Goal: Task Accomplishment & Management: Manage account settings

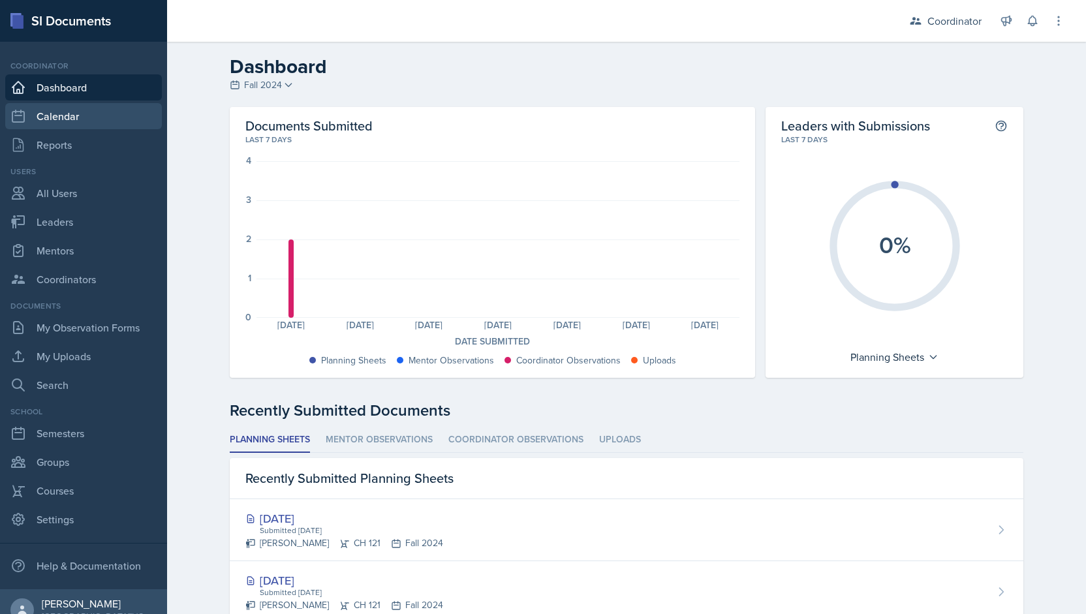
click at [115, 110] on link "Calendar" at bounding box center [83, 116] width 157 height 26
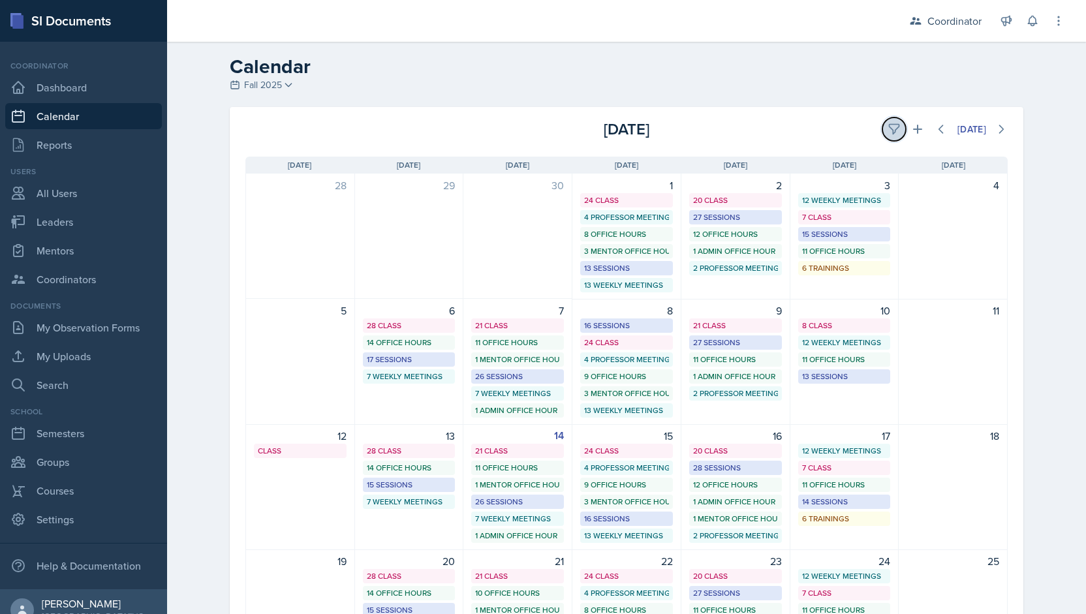
click at [882, 128] on button at bounding box center [893, 128] width 23 height 23
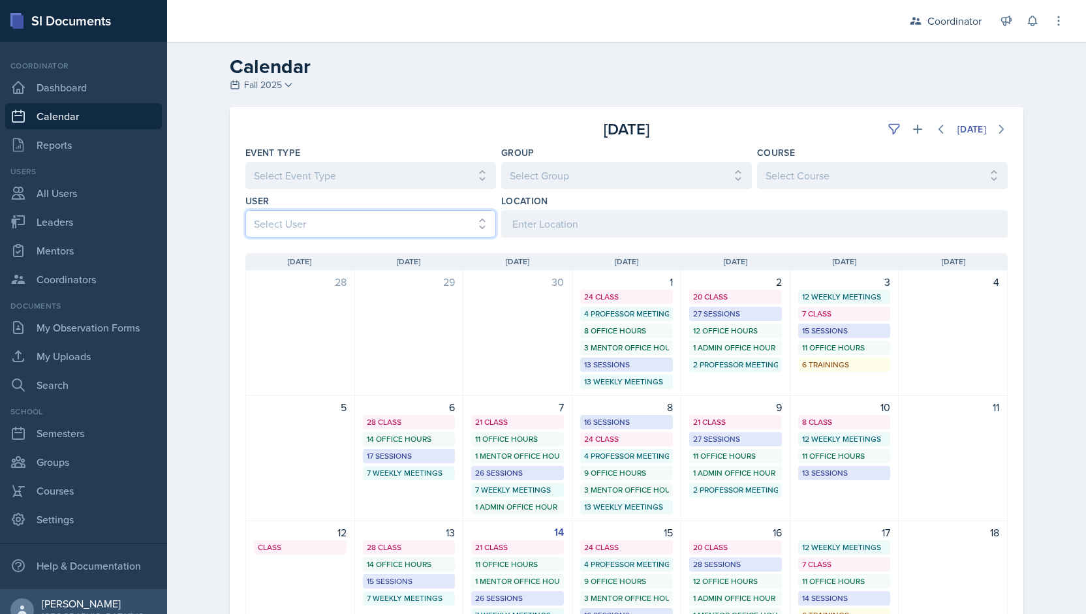
click at [337, 218] on select "Select User All [PERSON_NAME] [PERSON_NAME] [PERSON_NAME] [PERSON_NAME] [PERSON…" at bounding box center [370, 223] width 251 height 27
select select "481202eb-b246-4b62-a80e-9d17d239237b"
click at [245, 210] on select "Select User All [PERSON_NAME] [PERSON_NAME] [PERSON_NAME] [PERSON_NAME] [PERSON…" at bounding box center [370, 223] width 251 height 27
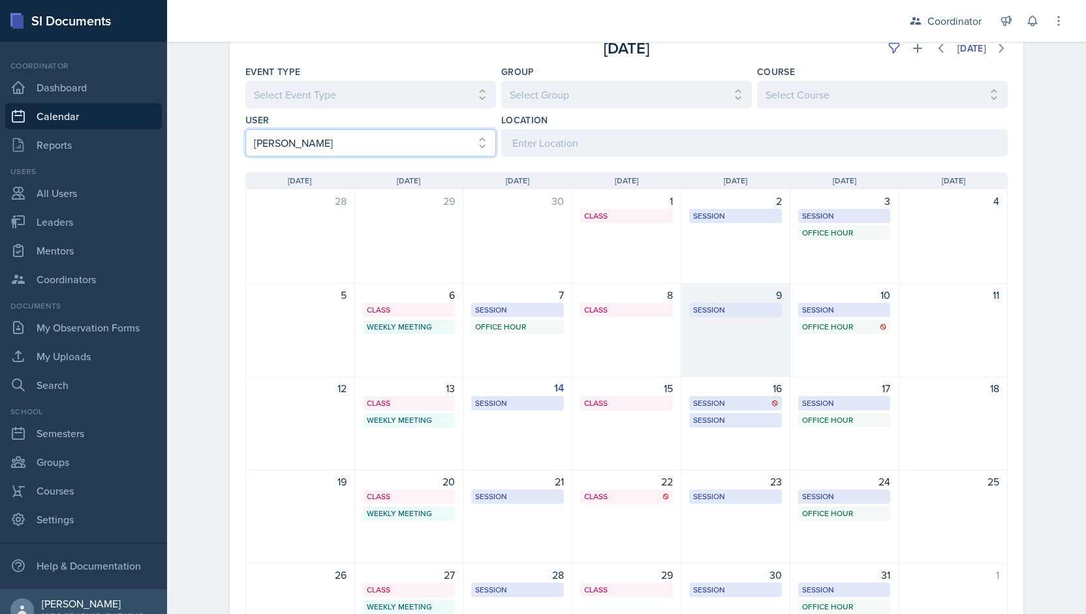
scroll to position [83, 0]
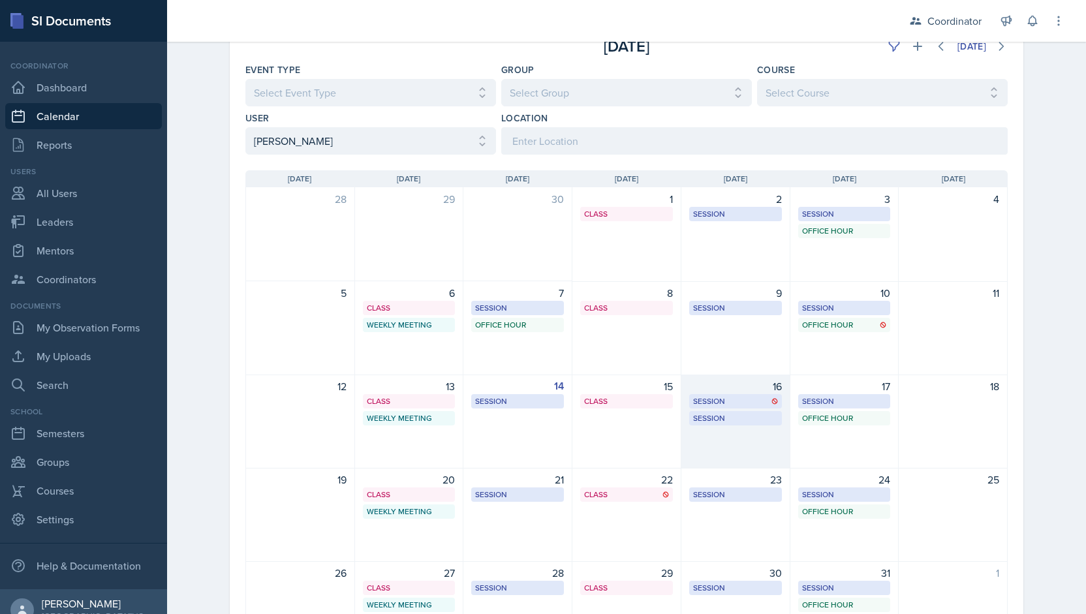
click at [716, 439] on div "16 Session BAB 204 2:00 PM - 3:00 PM Session BAB 207 - Room change this week on…" at bounding box center [735, 421] width 109 height 94
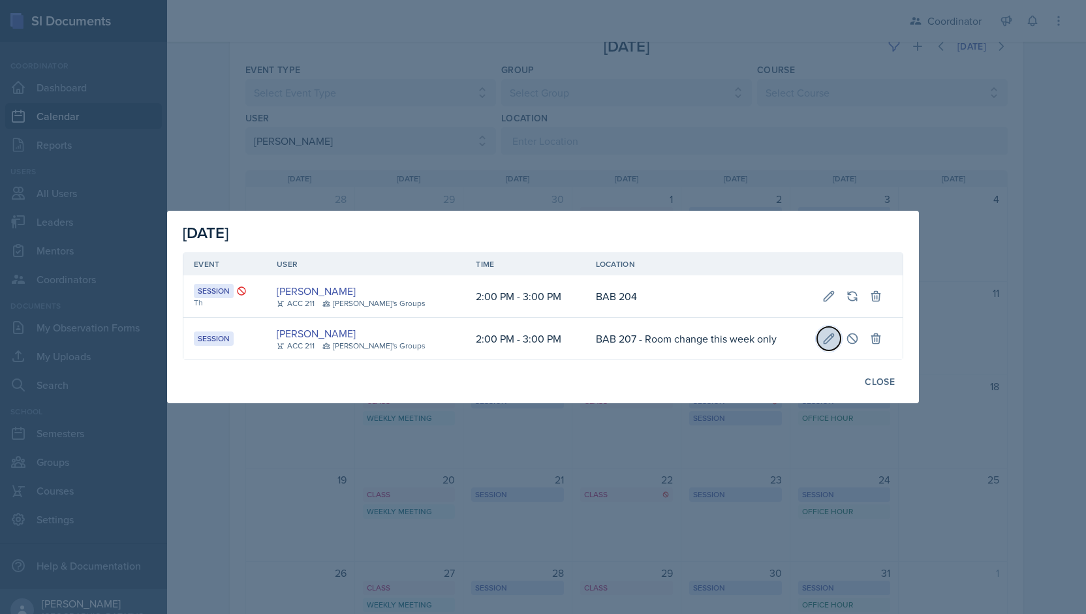
click at [817, 332] on button at bounding box center [828, 338] width 23 height 23
type input "October 16th, 2025"
select select "2"
select select "0"
select select "PM"
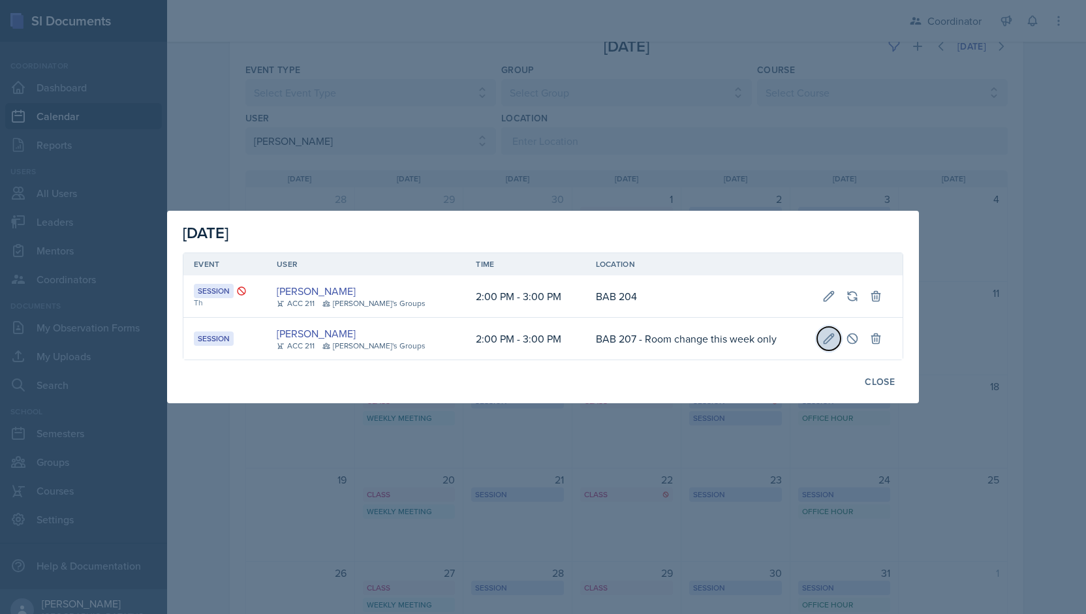
select select "3"
select select "0"
select select "PM"
type input "BAB 207 - Room change this week only"
select select "30b582fb-8ac9-49fb-a214-1fb047ccc295"
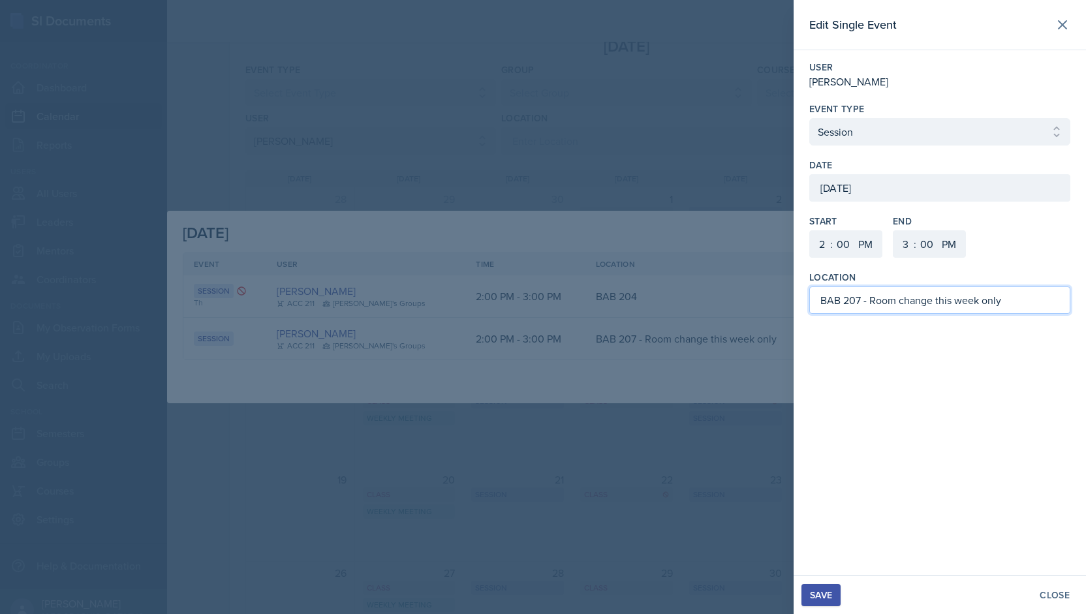
click at [861, 300] on input "BAB 207 - Room change this week only" at bounding box center [939, 299] width 261 height 27
type input "MOR 289 - Room change this week only"
click at [819, 596] on div "Save" at bounding box center [821, 595] width 22 height 10
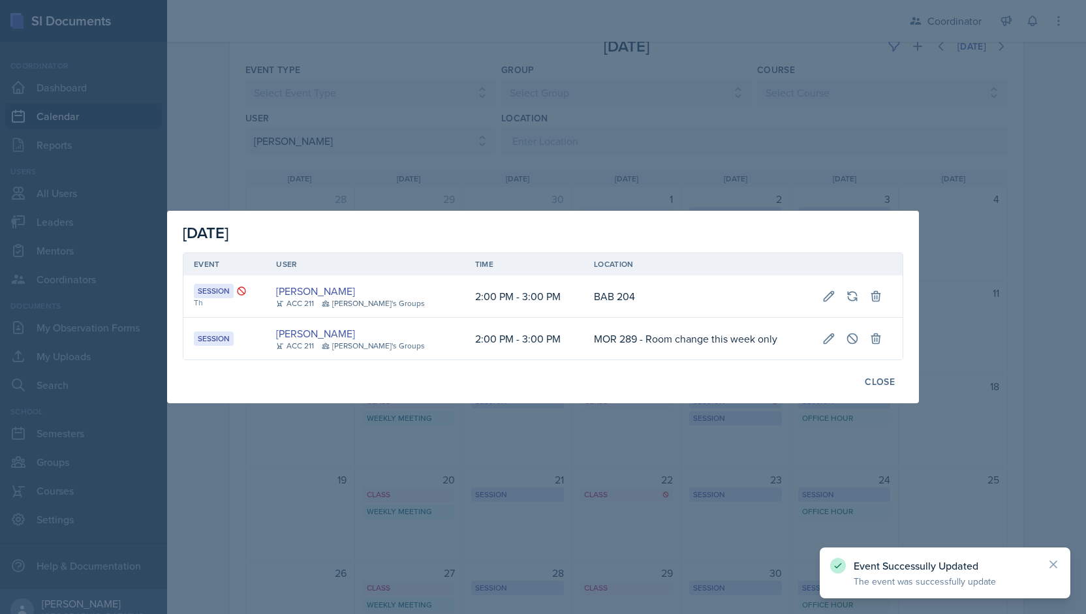
click at [530, 139] on div at bounding box center [543, 307] width 1086 height 614
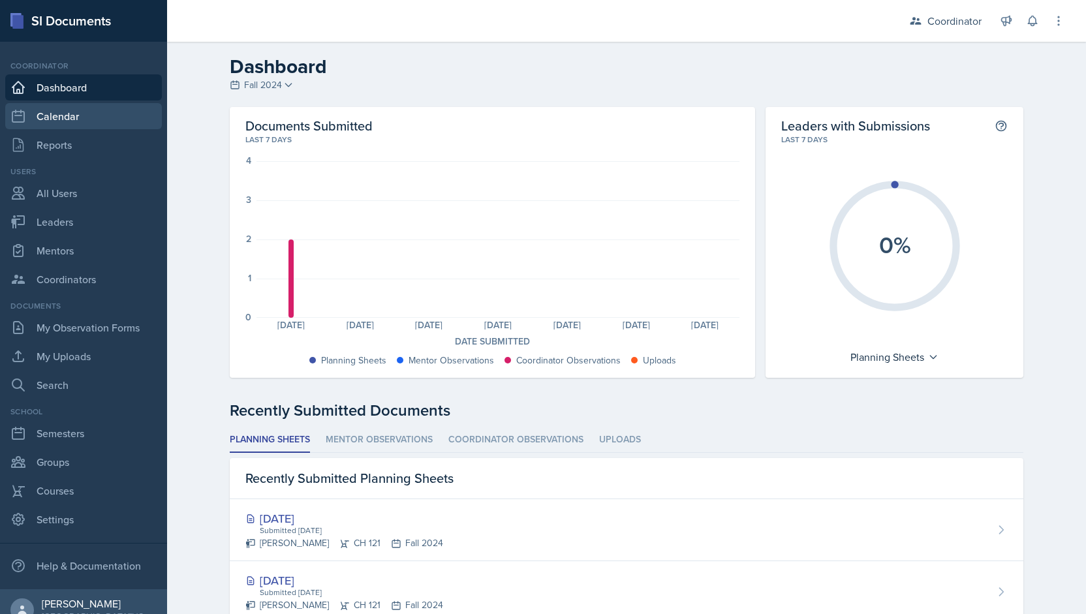
click at [87, 126] on link "Calendar" at bounding box center [83, 116] width 157 height 26
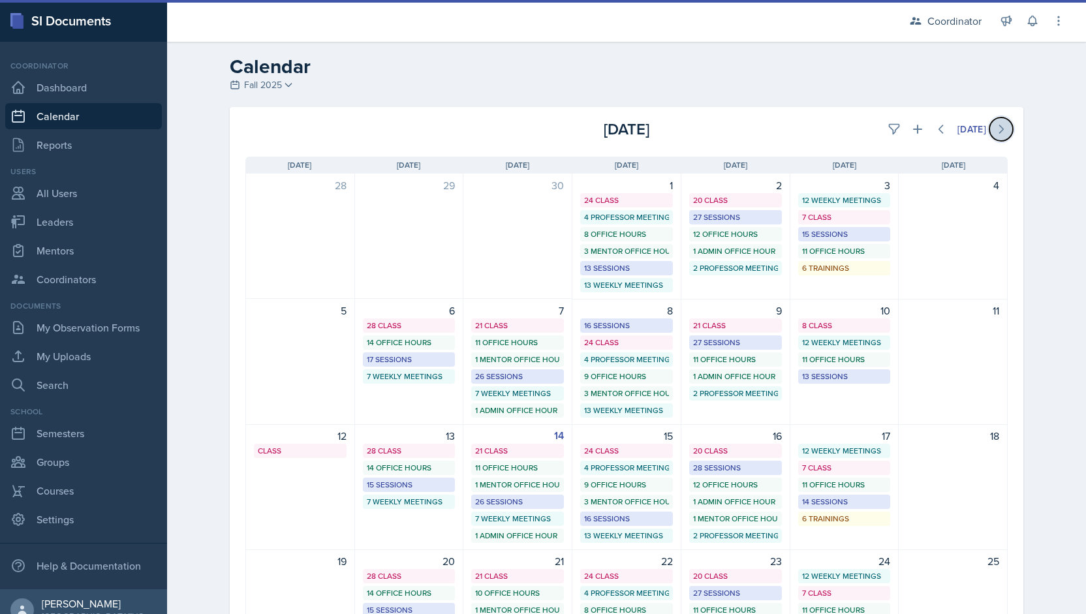
click at [1000, 131] on icon at bounding box center [1002, 129] width 4 height 8
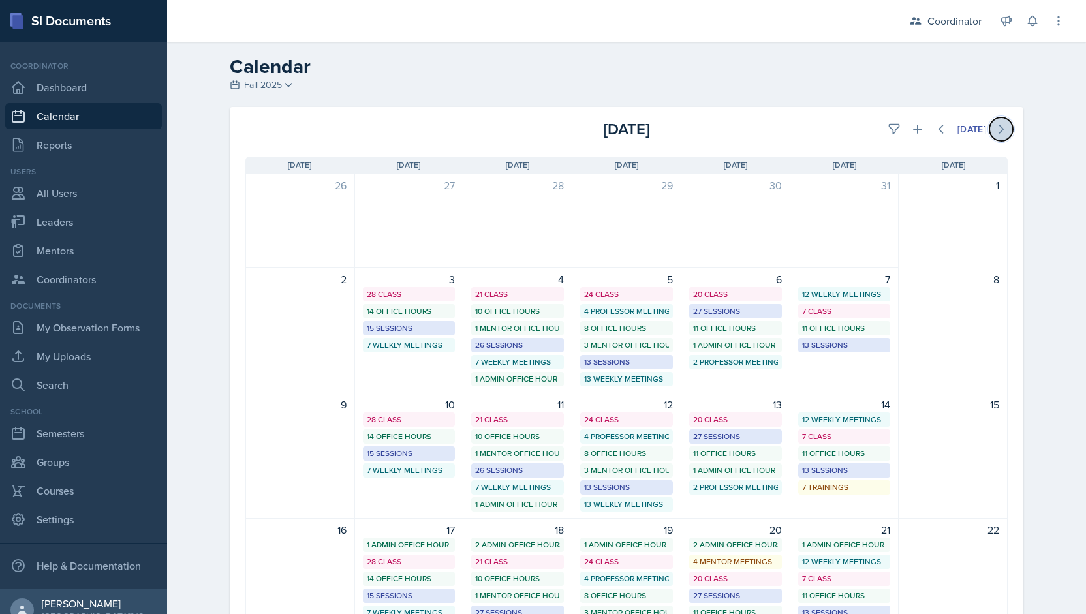
click at [1000, 131] on icon at bounding box center [1002, 129] width 4 height 8
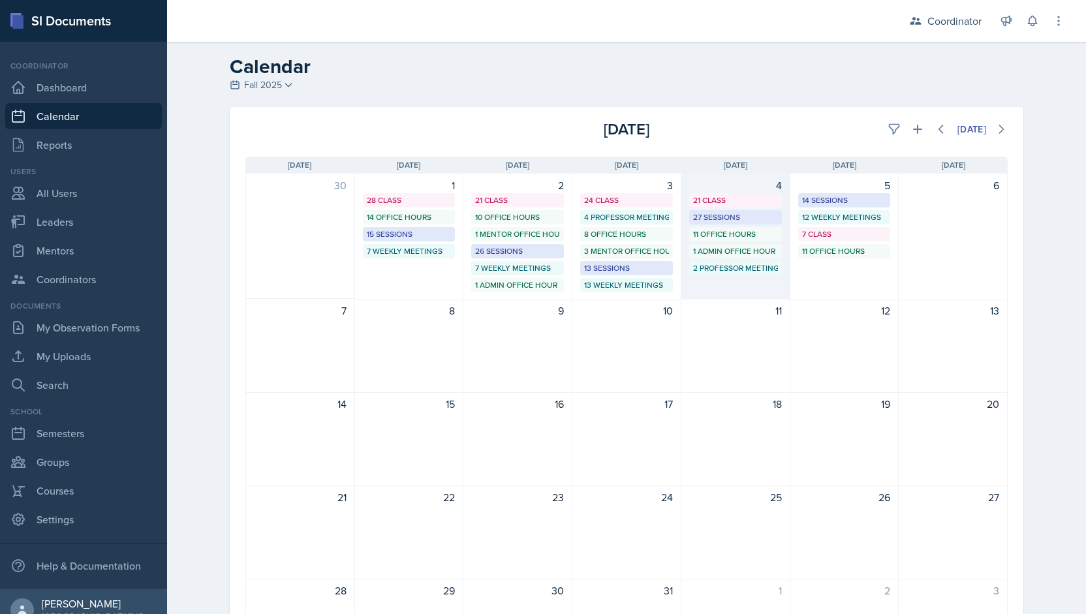
click at [750, 256] on div "1 Admin Office Hour" at bounding box center [735, 251] width 85 height 12
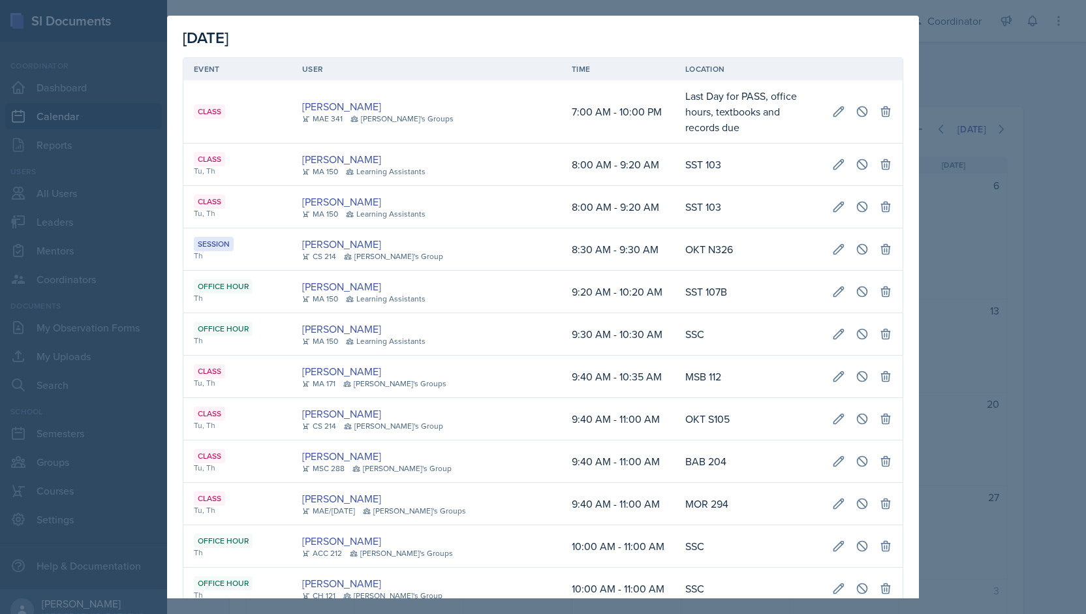
click at [975, 240] on div at bounding box center [543, 307] width 1086 height 614
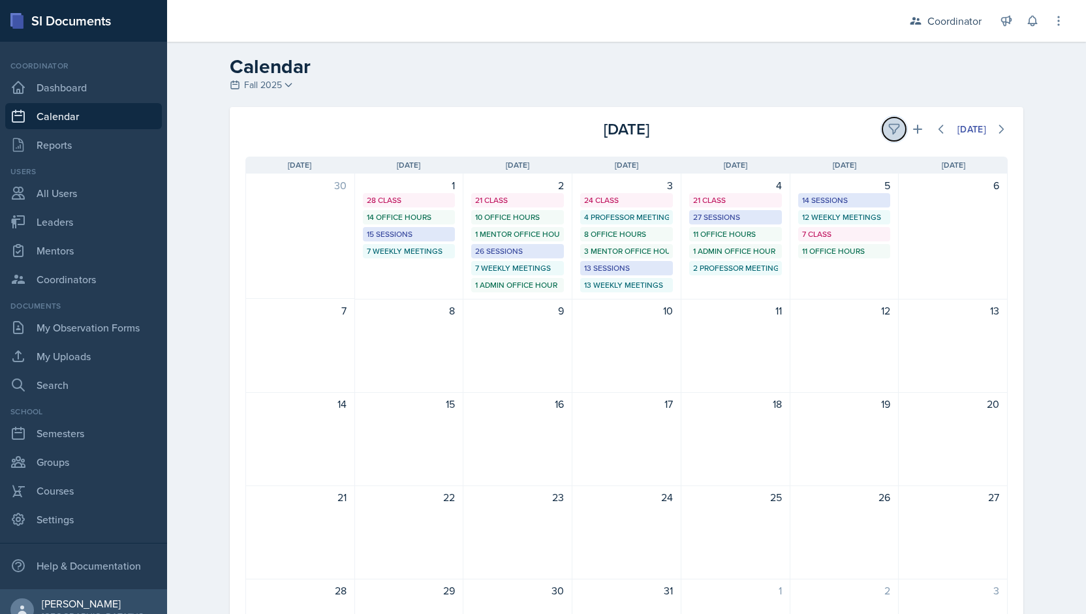
click at [889, 134] on icon at bounding box center [894, 130] width 10 height 10
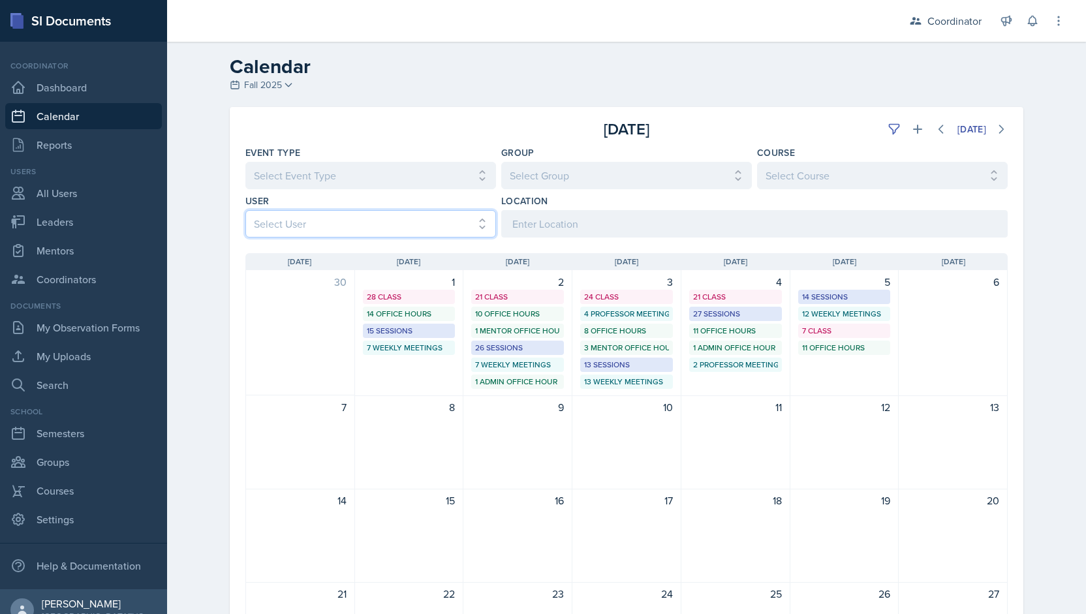
click at [382, 220] on select "Select User All [PERSON_NAME] [PERSON_NAME] [PERSON_NAME] [PERSON_NAME] [PERSON…" at bounding box center [370, 223] width 251 height 27
click at [359, 162] on select "Select Event Type All Admin Office Hour Admin Office Hour Cal Workshop Class Cl…" at bounding box center [370, 175] width 251 height 27
select select "30b582fb-8ac9-49fb-a214-1fb047ccc295"
click at [245, 162] on select "Select Event Type All Admin Office Hour Admin Office Hour Cal Workshop Class Cl…" at bounding box center [370, 175] width 251 height 27
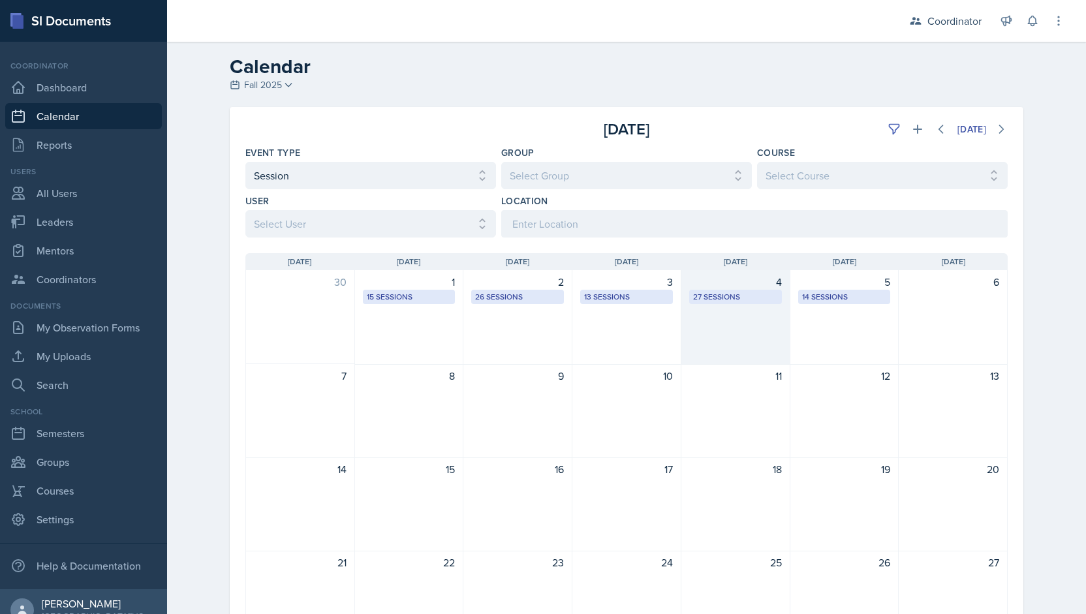
click at [714, 349] on div "4 27 Sessions" at bounding box center [735, 317] width 109 height 95
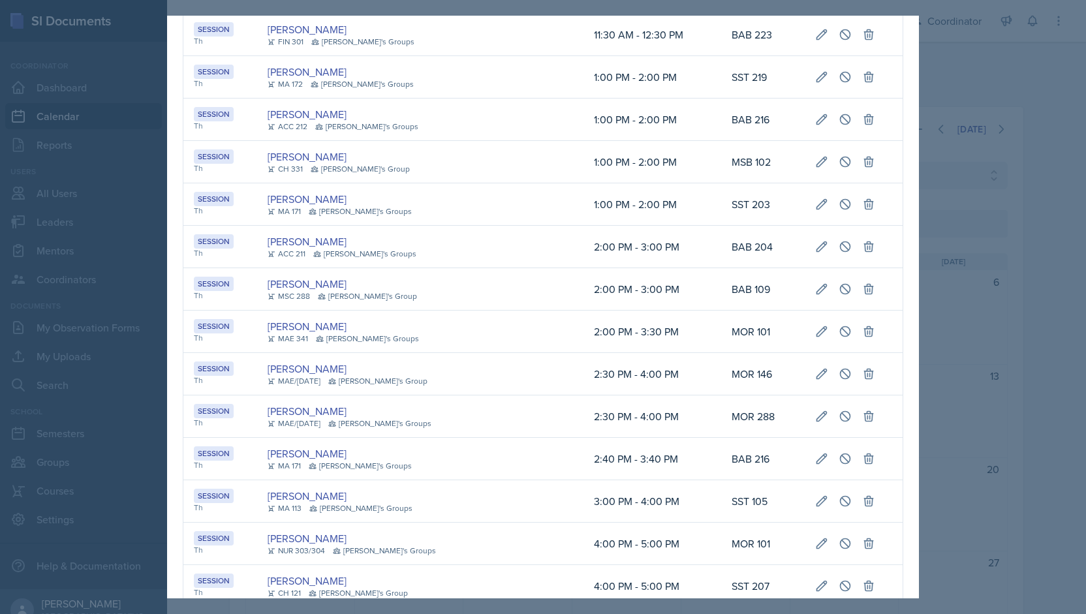
scroll to position [279, 0]
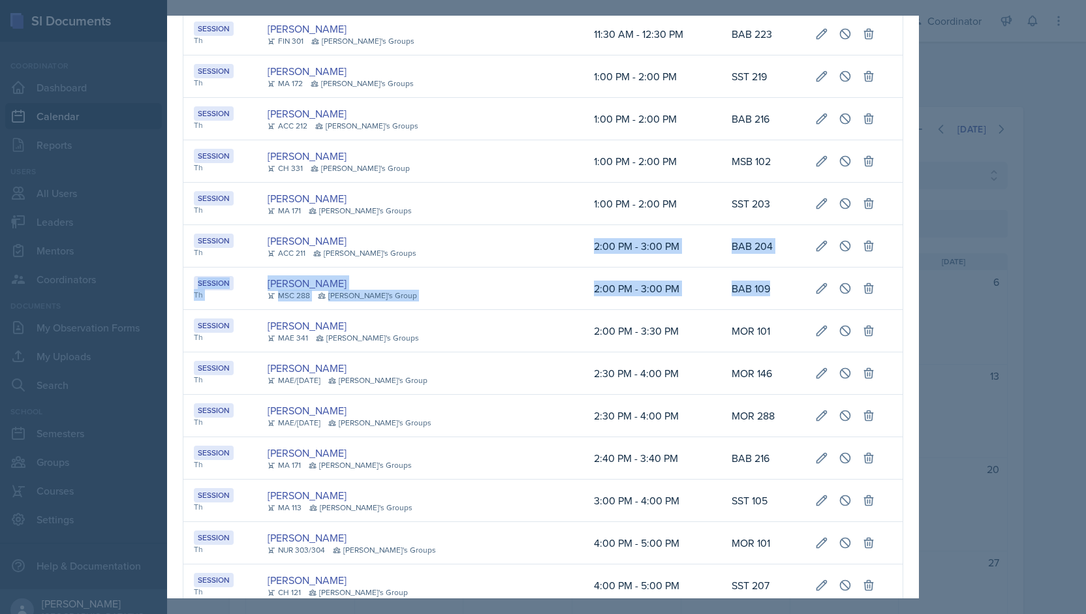
drag, startPoint x: 513, startPoint y: 243, endPoint x: 727, endPoint y: 294, distance: 220.0
click at [727, 294] on table "Event User Time Location Session Th [PERSON_NAME] CS 214 [PERSON_NAME]'s Group …" at bounding box center [543, 362] width 720 height 1168
click at [583, 281] on td "2:00 PM - 3:00 PM" at bounding box center [652, 288] width 138 height 42
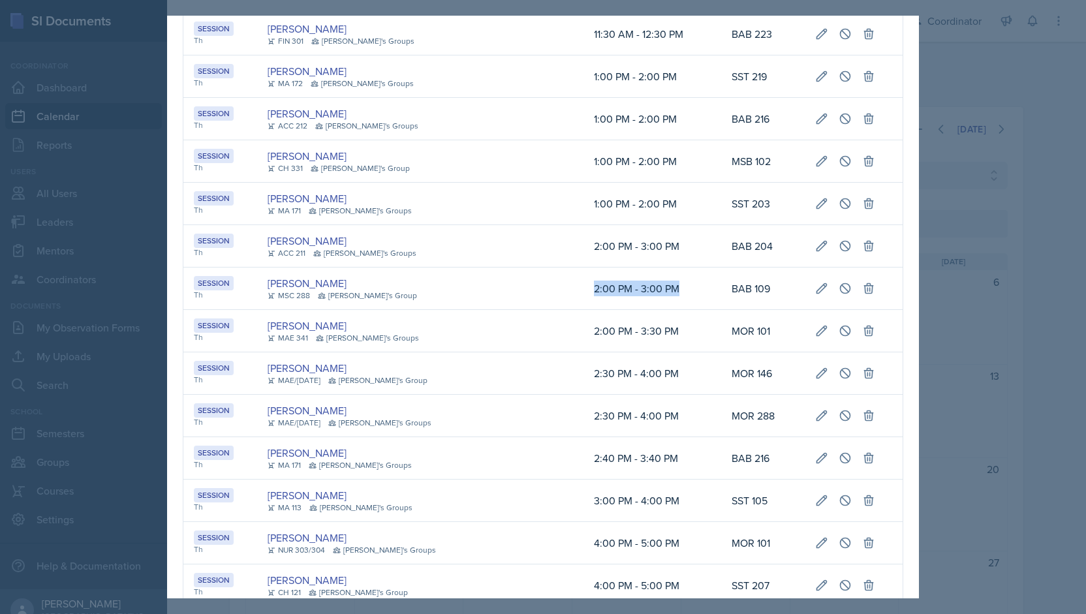
drag, startPoint x: 504, startPoint y: 288, endPoint x: 650, endPoint y: 286, distance: 146.2
click at [650, 286] on td "2:00 PM - 3:00 PM" at bounding box center [652, 288] width 138 height 42
click at [838, 282] on icon at bounding box center [844, 288] width 13 height 13
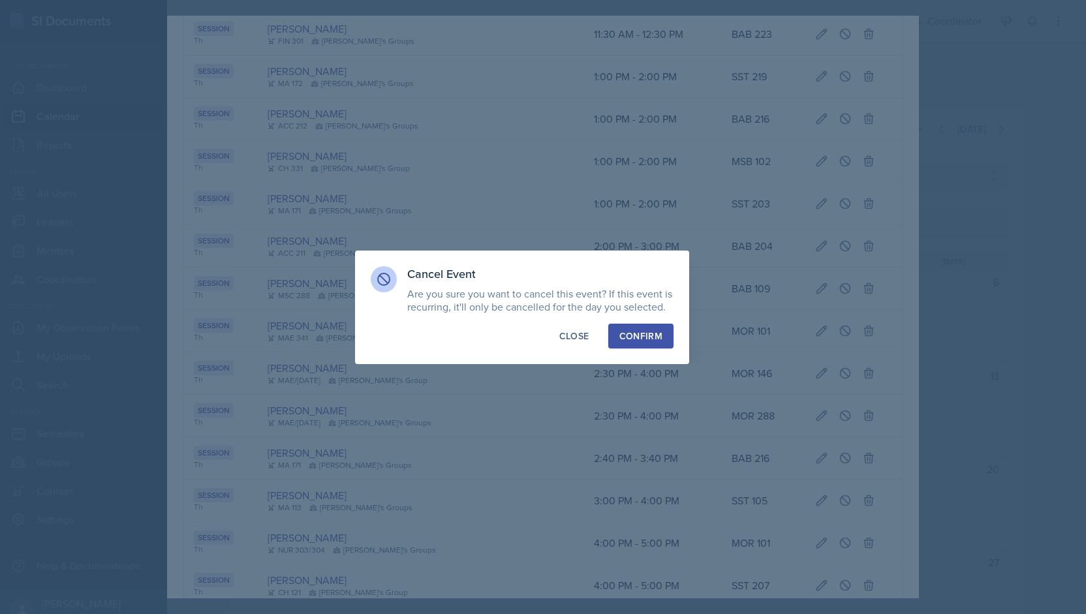
click at [656, 341] on div "Confirm" at bounding box center [640, 335] width 43 height 13
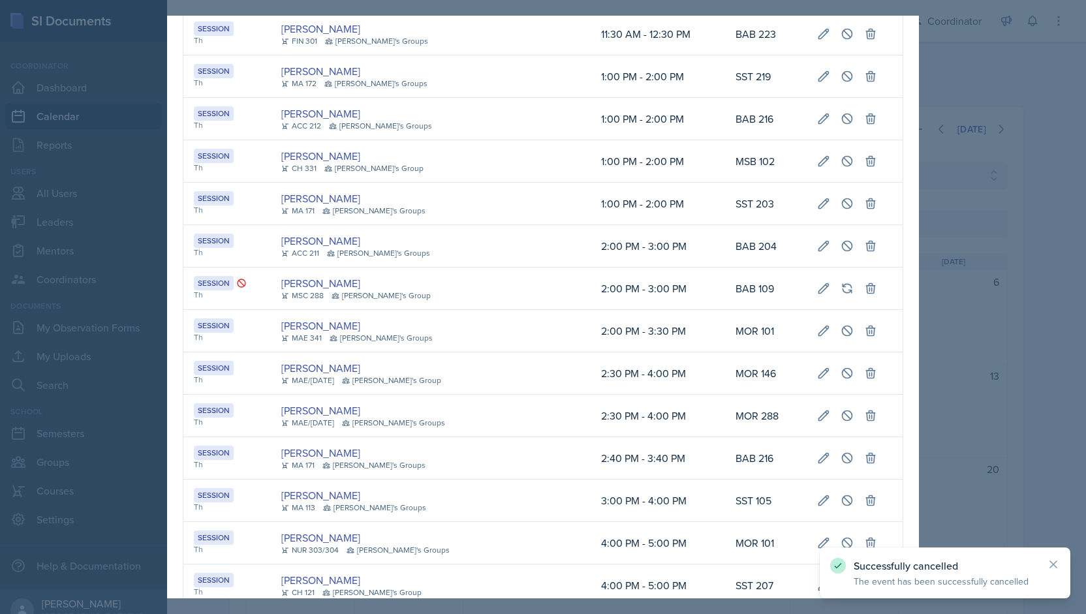
click at [1032, 140] on div at bounding box center [543, 307] width 1086 height 614
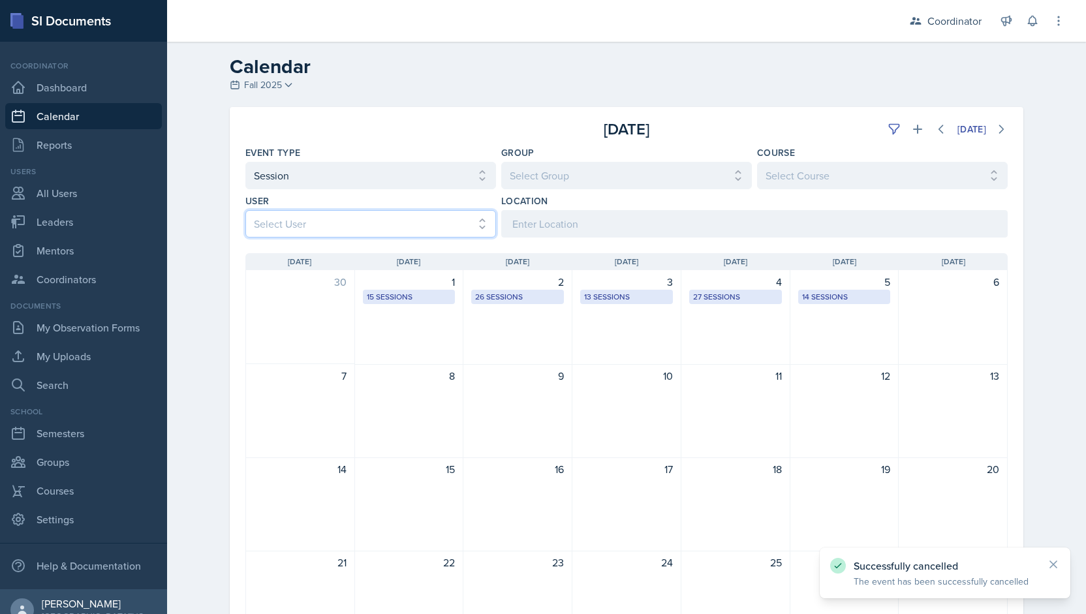
click at [335, 217] on select "Select User All [PERSON_NAME] [PERSON_NAME] [PERSON_NAME] [PERSON_NAME] [PERSON…" at bounding box center [370, 223] width 251 height 27
select select "9f350877-f3fb-4963-8610-b50c6b9ff4c9"
click at [245, 210] on select "Select User All [PERSON_NAME] [PERSON_NAME] [PERSON_NAME] [PERSON_NAME] [PERSON…" at bounding box center [370, 223] width 251 height 27
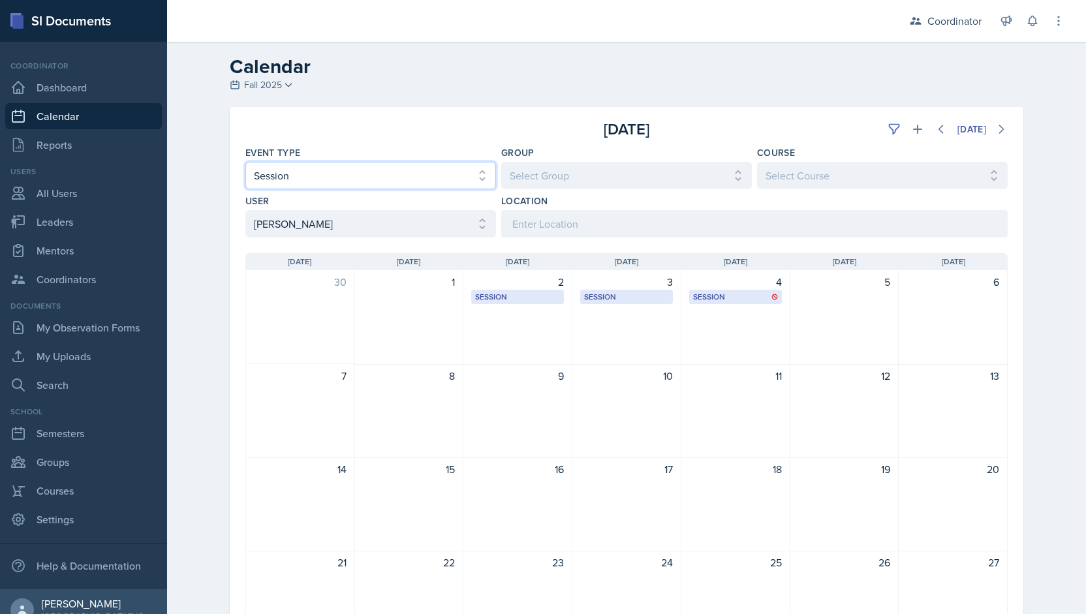
click at [313, 164] on select "Select Event Type All Admin Office Hour Admin Office Hour Cal Workshop Class Cl…" at bounding box center [370, 175] width 251 height 27
select select
click at [245, 162] on select "Select Event Type All Admin Office Hour Admin Office Hour Cal Workshop Class Cl…" at bounding box center [370, 175] width 251 height 27
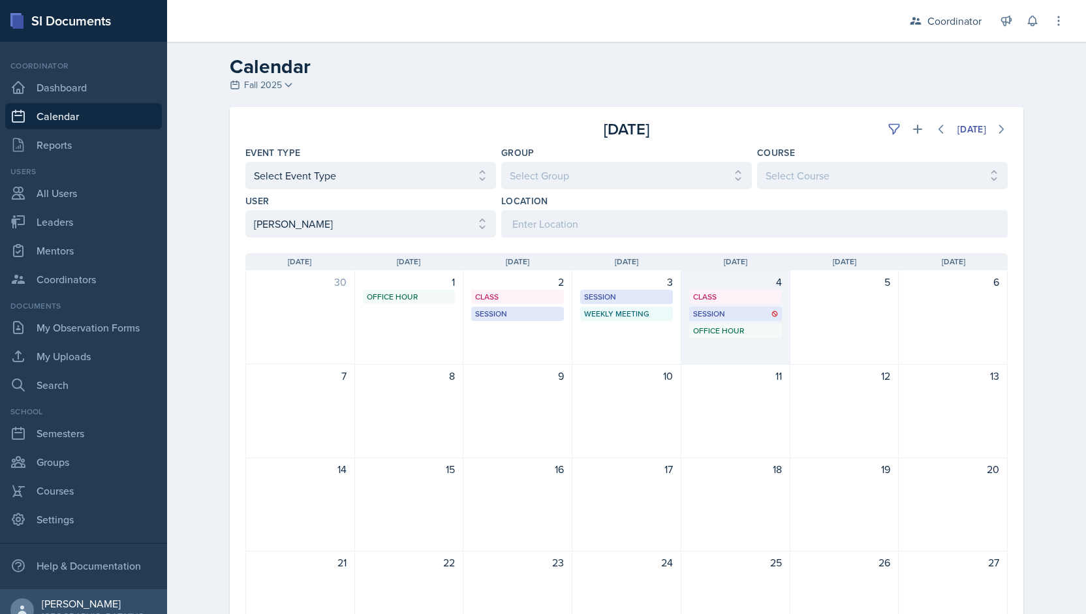
click at [693, 281] on div "4" at bounding box center [735, 282] width 93 height 16
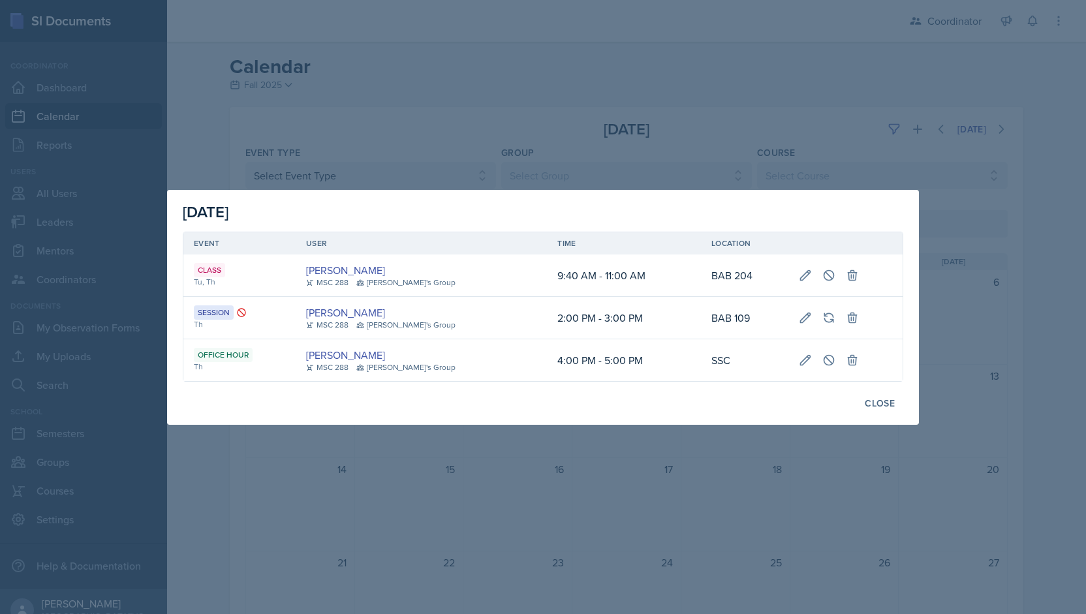
click at [679, 108] on div at bounding box center [543, 307] width 1086 height 614
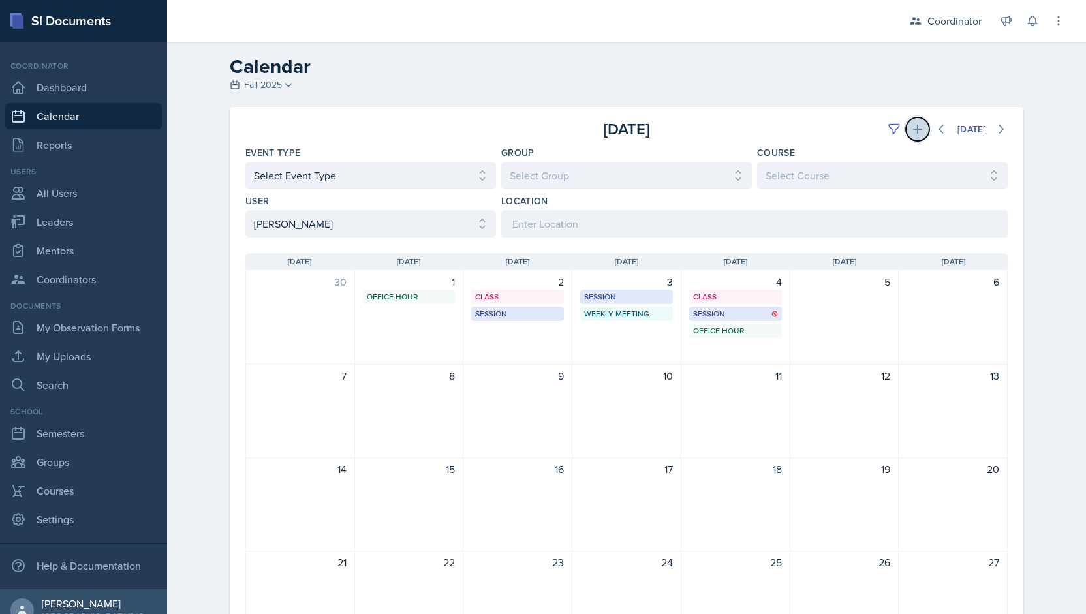
click at [911, 127] on icon at bounding box center [917, 129] width 13 height 13
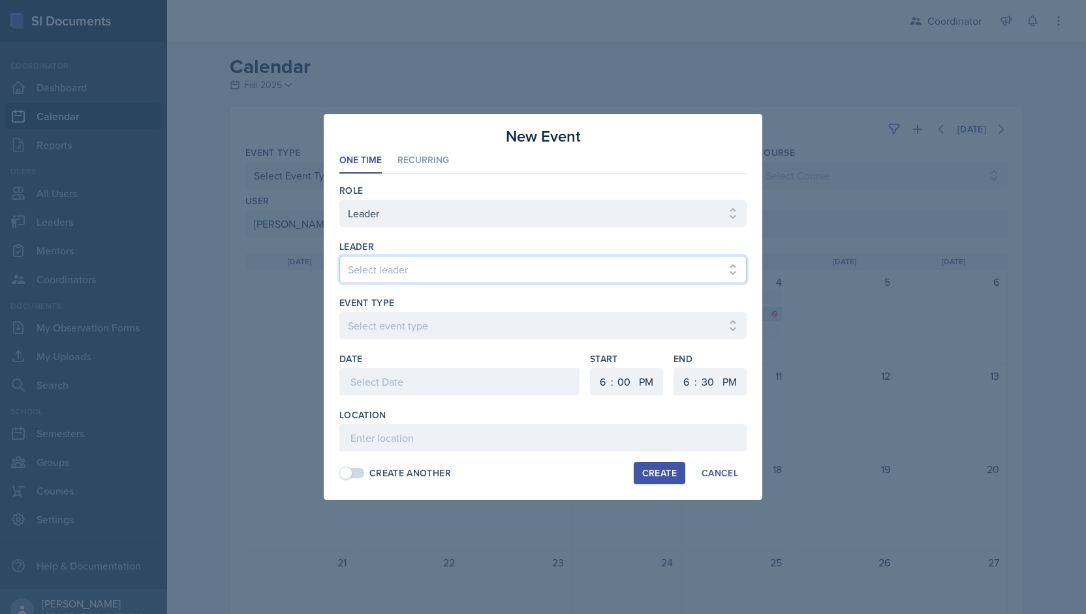
click at [502, 273] on select "Select leader [PERSON_NAME] [PERSON_NAME] [PERSON_NAME] [PERSON_NAME] [PERSON_N…" at bounding box center [542, 269] width 407 height 27
select select "8cf56d13-1d64-4917-a708-72fb75e6ab4e"
click at [339, 256] on select "Select leader [PERSON_NAME] [PERSON_NAME] [PERSON_NAME] [PERSON_NAME] [PERSON_N…" at bounding box center [542, 269] width 407 height 27
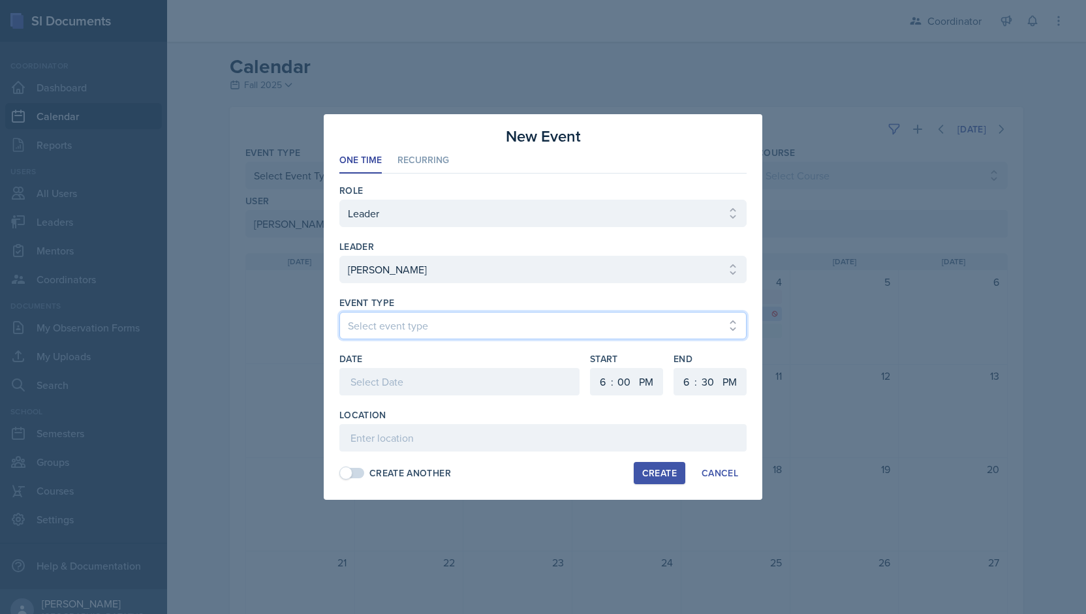
click at [386, 317] on select "Select event type Admin Office Hour Cal Workshop Class Class Announcement LA Pe…" at bounding box center [542, 325] width 407 height 27
select select "30b582fb-8ac9-49fb-a214-1fb047ccc295"
click at [339, 312] on select "Select event type Admin Office Hour Cal Workshop Class Class Announcement LA Pe…" at bounding box center [542, 325] width 407 height 27
click at [380, 381] on div at bounding box center [459, 381] width 240 height 27
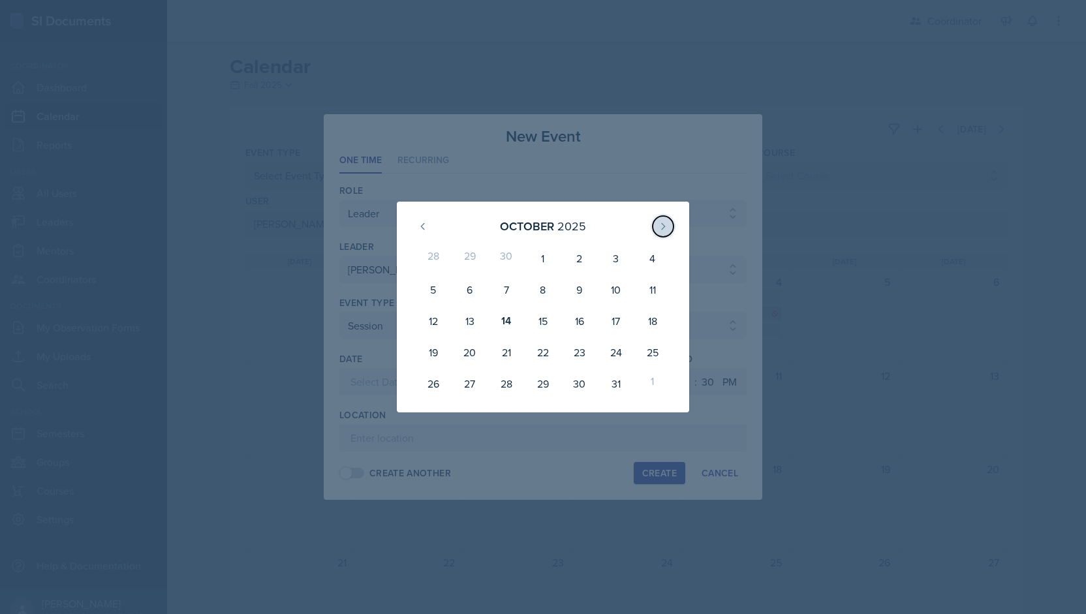
click at [654, 222] on button at bounding box center [662, 226] width 21 height 21
click at [582, 258] on div "4" at bounding box center [579, 258] width 37 height 31
type input "[DATE]"
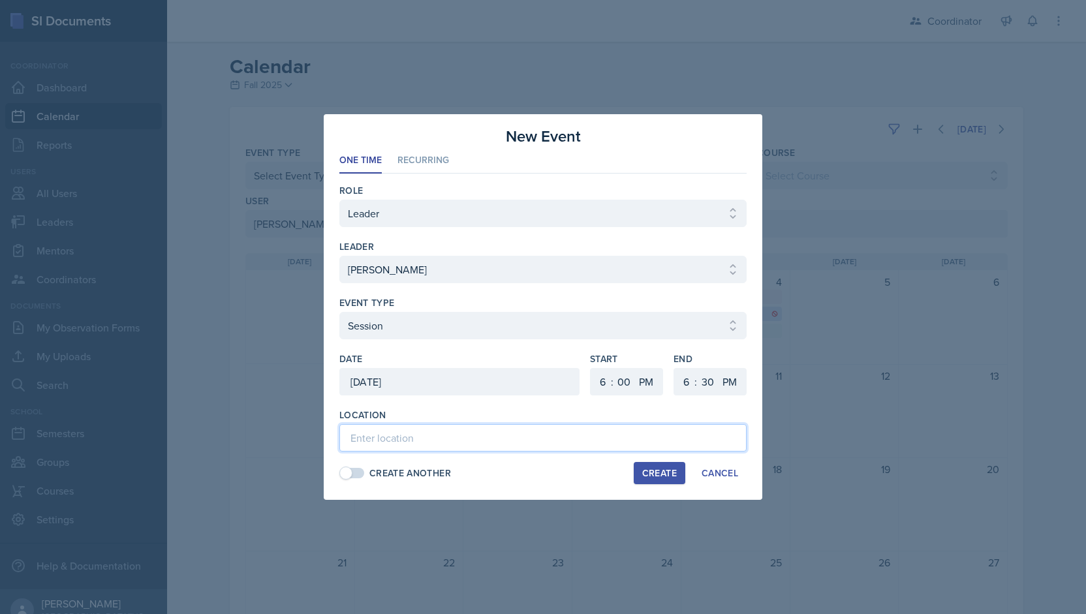
click at [425, 439] on input at bounding box center [542, 437] width 407 height 27
click at [438, 440] on input "MOR 289 - Room Change for this session only" at bounding box center [542, 437] width 407 height 27
type input "MOR 289 - Room change for this session only"
click at [599, 386] on select "1 2 3 4 5 6 7 8 9 10 11 12" at bounding box center [600, 381] width 21 height 27
select select "2"
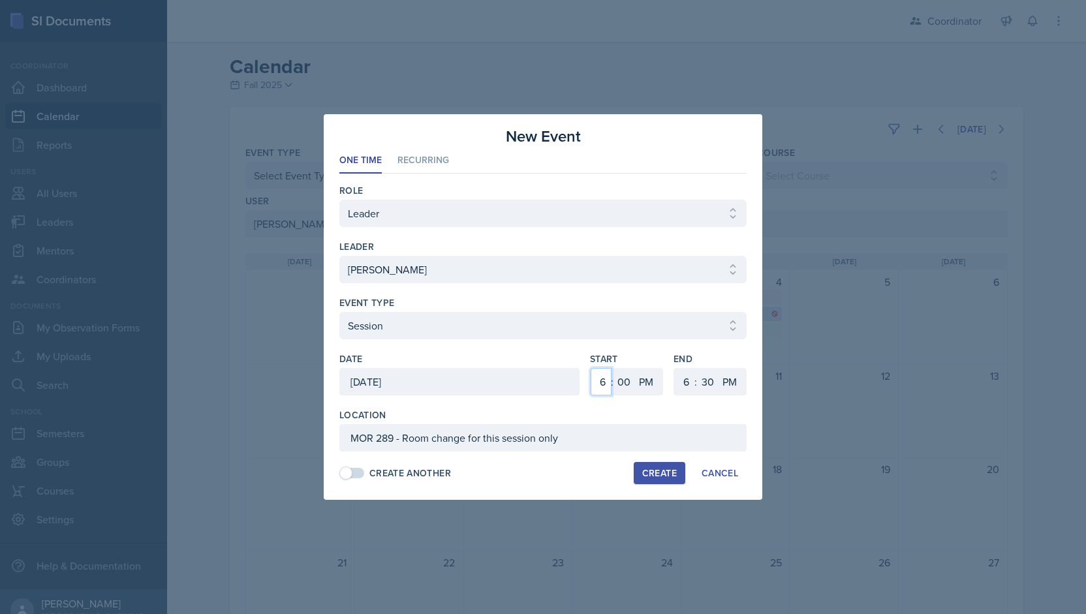
click at [590, 368] on select "1 2 3 4 5 6 7 8 9 10 11 12" at bounding box center [600, 381] width 21 height 27
click at [669, 374] on div "Start 1 2 3 4 5 6 7 8 9 10 11 12 : 00 05 10 15 20 25 30 35 40 45 50 55 AM PM En…" at bounding box center [668, 380] width 157 height 56
click at [675, 376] on select "1 2 3 4 5 6 7 8 9 10 11 12" at bounding box center [684, 381] width 21 height 27
select select "3"
click at [674, 368] on select "1 2 3 4 5 6 7 8 9 10 11 12" at bounding box center [684, 381] width 21 height 27
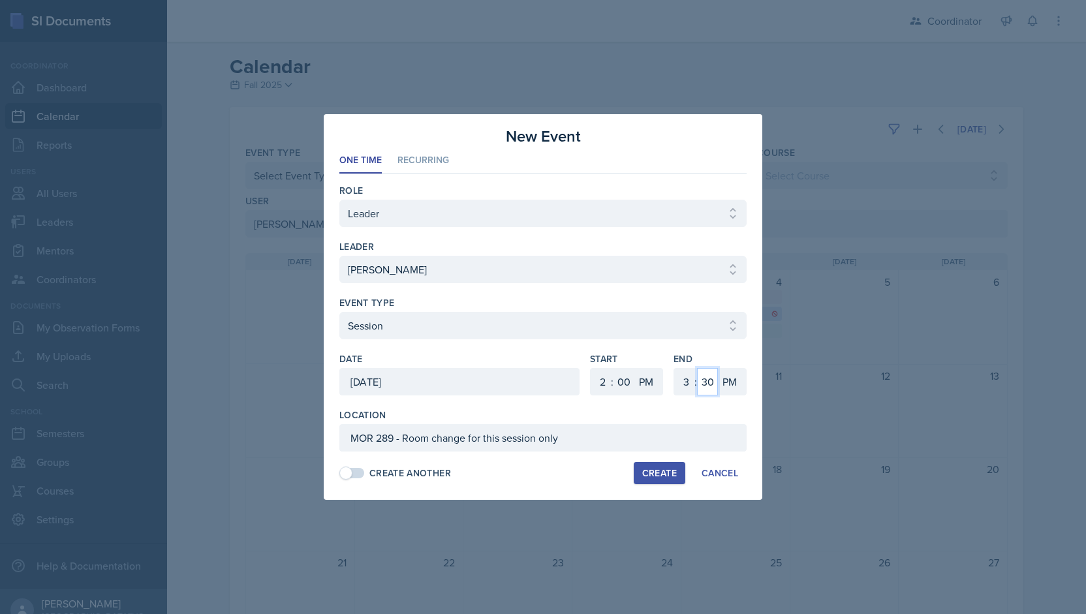
click at [706, 373] on select "00 05 10 15 20 25 30 35 40 45 50 55" at bounding box center [707, 381] width 21 height 27
select select "0"
click at [697, 368] on select "00 05 10 15 20 25 30 35 40 45 50 55" at bounding box center [707, 381] width 21 height 27
click at [560, 468] on div "Create Another Create Cancel" at bounding box center [542, 473] width 407 height 22
click at [658, 473] on div "Create" at bounding box center [659, 473] width 35 height 10
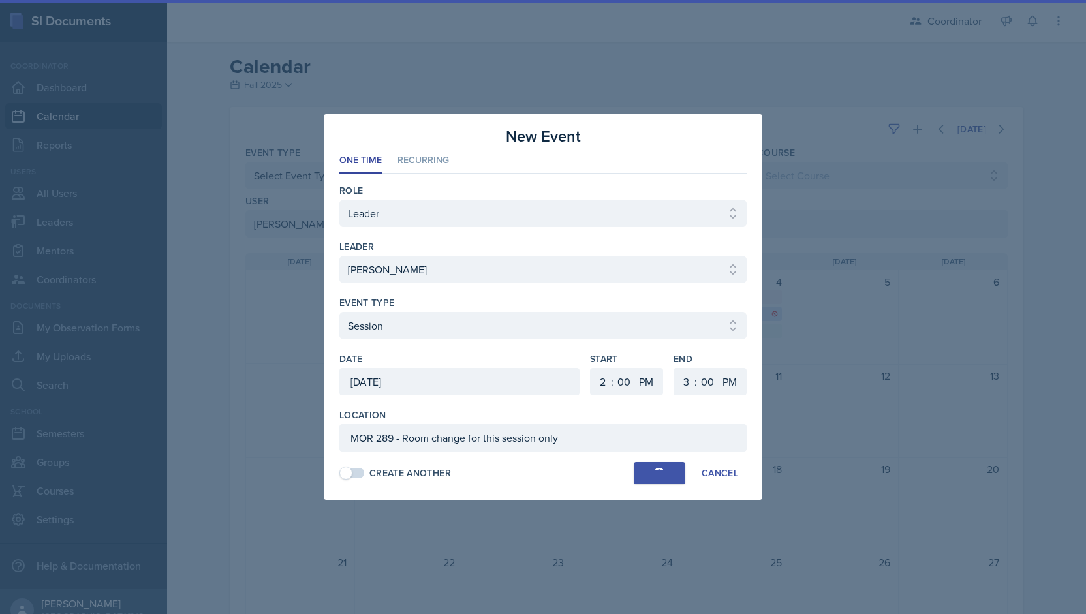
select select
select select "6"
select select "30"
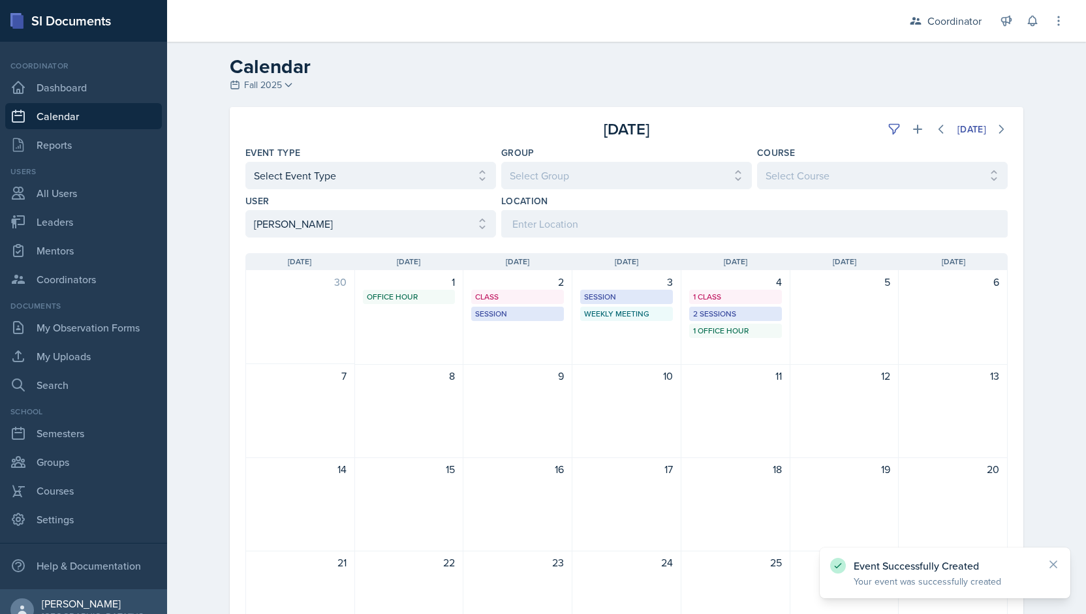
click at [83, 120] on link "Calendar" at bounding box center [83, 116] width 157 height 26
click at [254, 222] on select "Select User All [PERSON_NAME] [PERSON_NAME] [PERSON_NAME] [PERSON_NAME] [PERSON…" at bounding box center [370, 223] width 251 height 27
select select
click at [245, 210] on select "Select User All [PERSON_NAME] [PERSON_NAME] [PERSON_NAME] [PERSON_NAME] [PERSON…" at bounding box center [370, 223] width 251 height 27
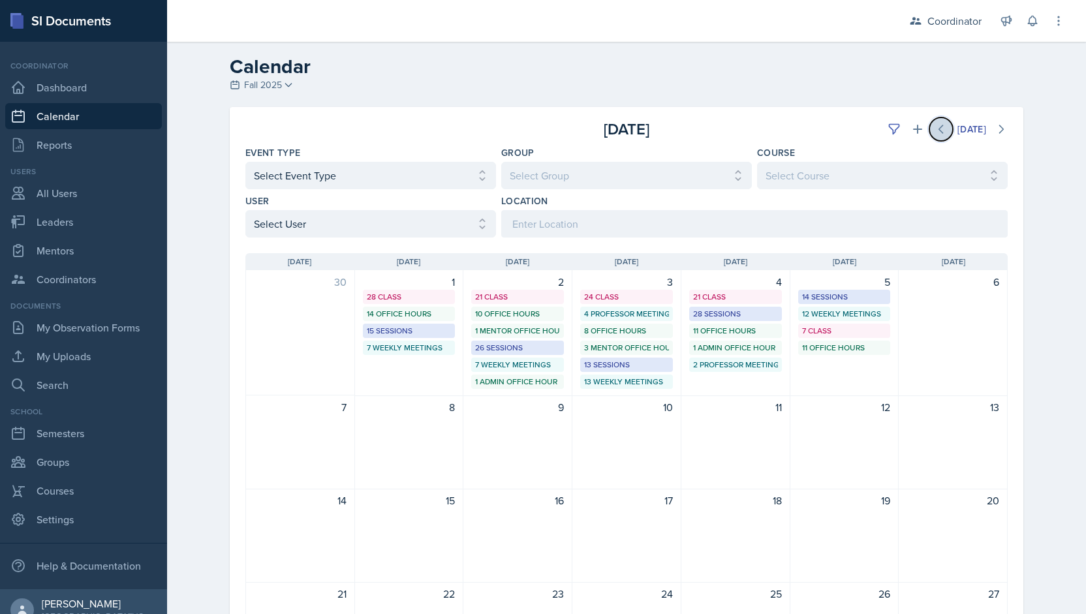
click at [938, 136] on button at bounding box center [940, 128] width 23 height 23
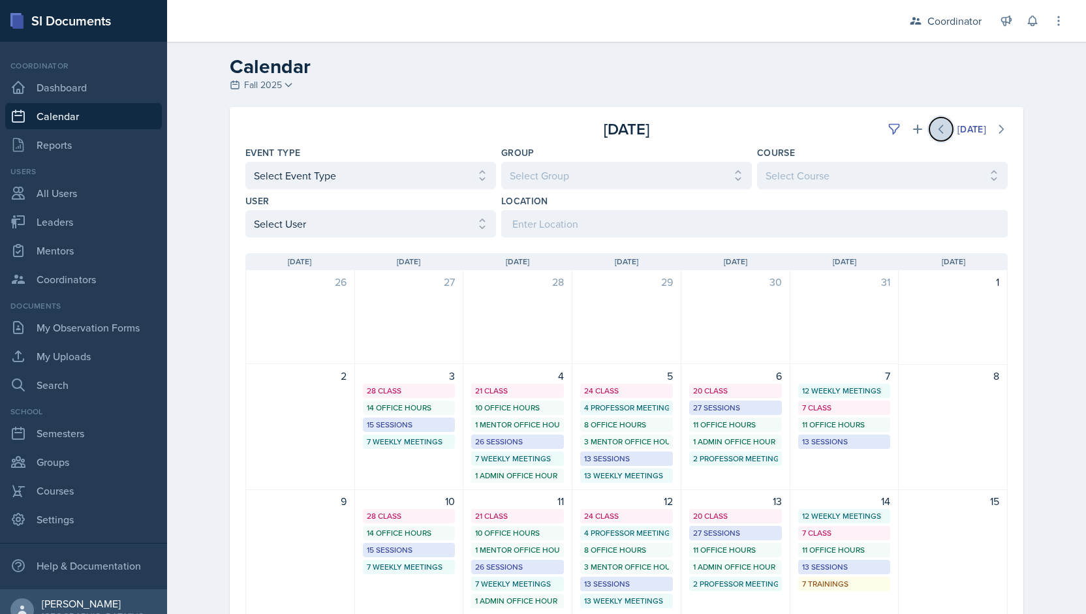
click at [938, 136] on button at bounding box center [940, 128] width 23 height 23
